Goal: Information Seeking & Learning: Learn about a topic

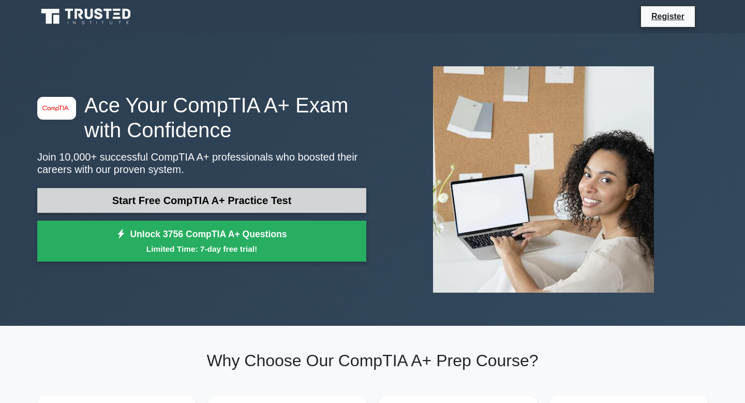
click at [217, 206] on link "Start Free CompTIA A+ Practice Test" at bounding box center [201, 200] width 329 height 25
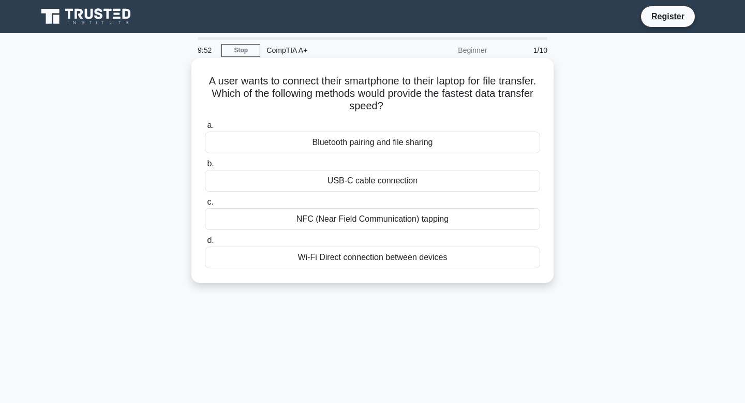
click at [310, 177] on div "USB-C cable connection" at bounding box center [372, 181] width 335 height 22
click at [205, 167] on input "b. USB-C cable connection" at bounding box center [205, 163] width 0 height 7
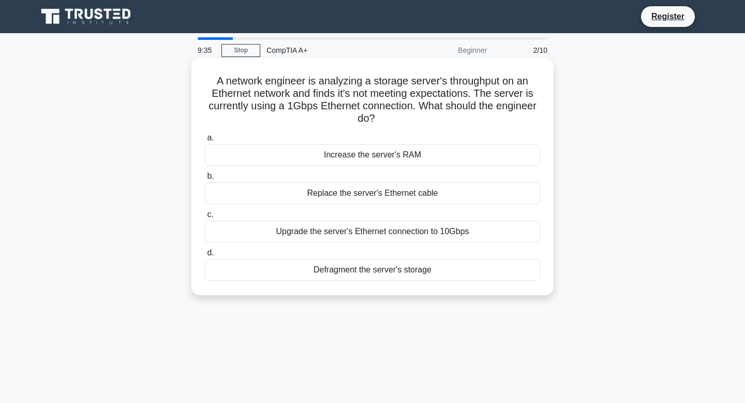
click at [305, 151] on div "Increase the server's RAM" at bounding box center [372, 155] width 335 height 22
click at [205, 141] on input "a. Increase the server's RAM" at bounding box center [205, 138] width 0 height 7
